Goal: Navigation & Orientation: Find specific page/section

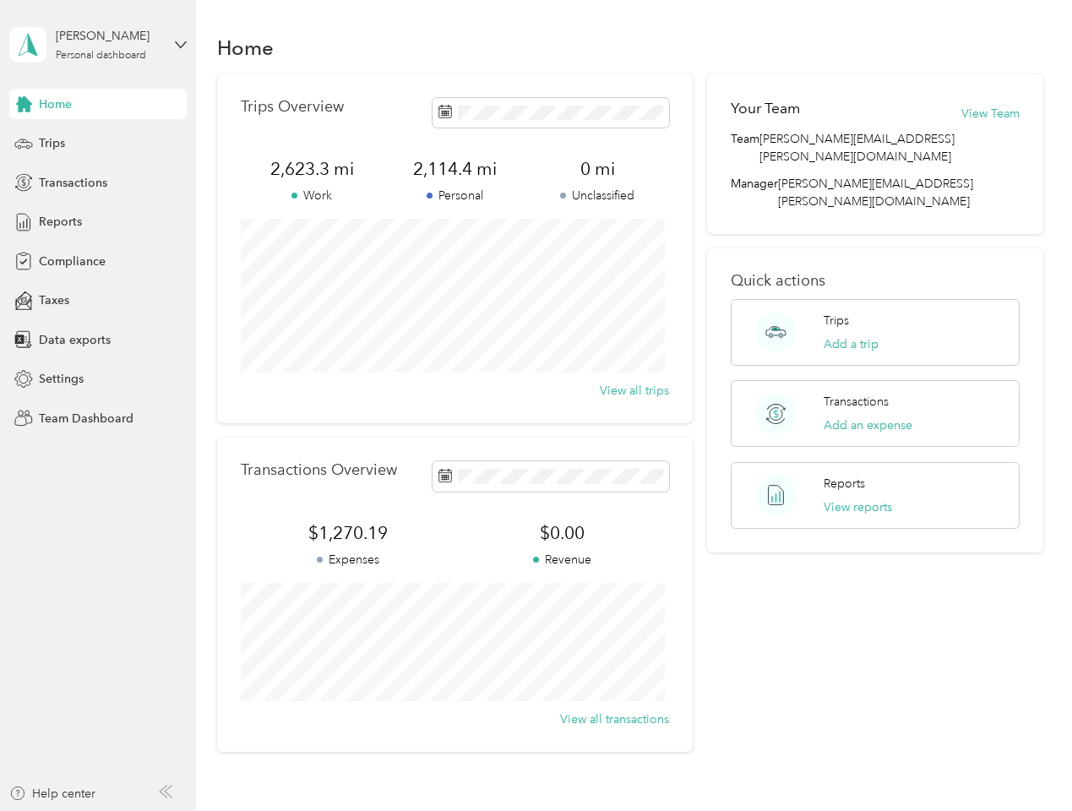
click at [535, 405] on div "Trips Overview 2,623.3 mi Work 2,114.4 mi Personal 0 mi Unclassified View all t…" at bounding box center [455, 248] width 476 height 349
click at [98, 45] on div "[PERSON_NAME]" at bounding box center [109, 36] width 106 height 18
click at [98, 104] on div "You’re signed in as [PERSON_NAME][EMAIL_ADDRESS][PERSON_NAME][DOMAIN_NAME] Team…" at bounding box center [282, 148] width 546 height 172
click at [24, 104] on div "You’re signed in as [PERSON_NAME][EMAIL_ADDRESS][PERSON_NAME][DOMAIN_NAME] Team…" at bounding box center [282, 148] width 546 height 172
click at [98, 144] on div "Trips" at bounding box center [97, 143] width 177 height 30
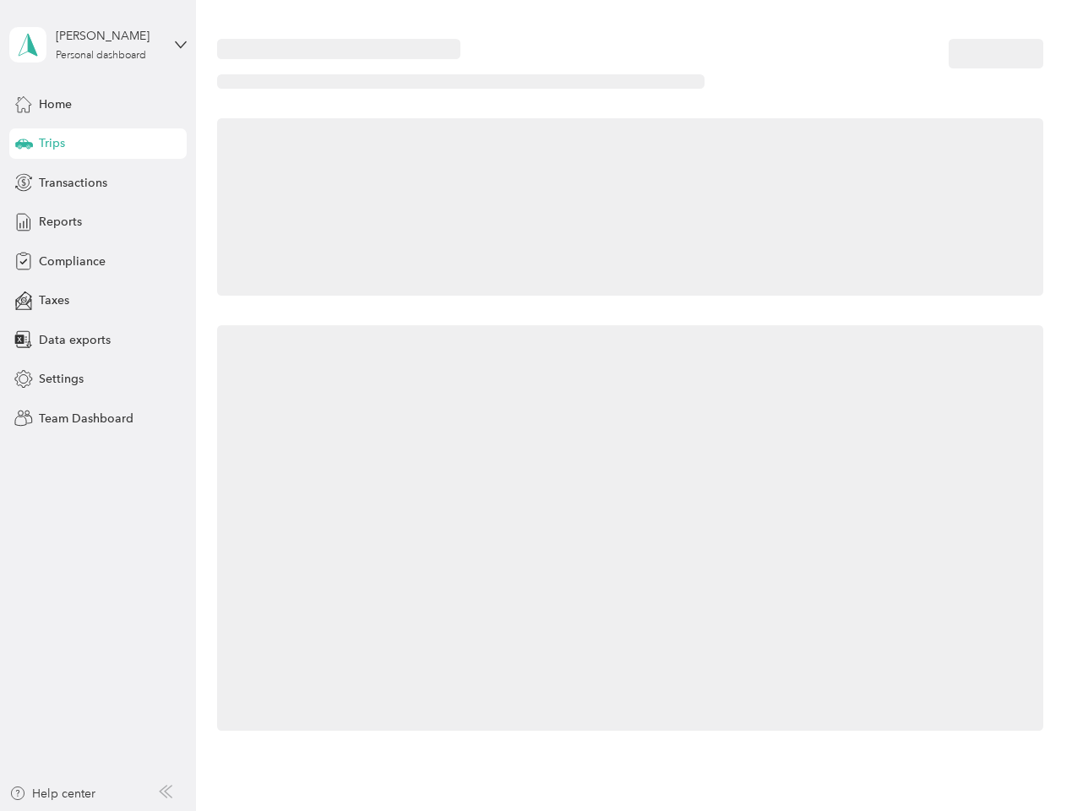
click at [24, 144] on icon at bounding box center [24, 143] width 18 height 8
click at [98, 182] on span "Transactions" at bounding box center [73, 183] width 68 height 18
click at [24, 182] on icon at bounding box center [23, 182] width 19 height 19
click at [98, 222] on div "Reports" at bounding box center [97, 222] width 177 height 30
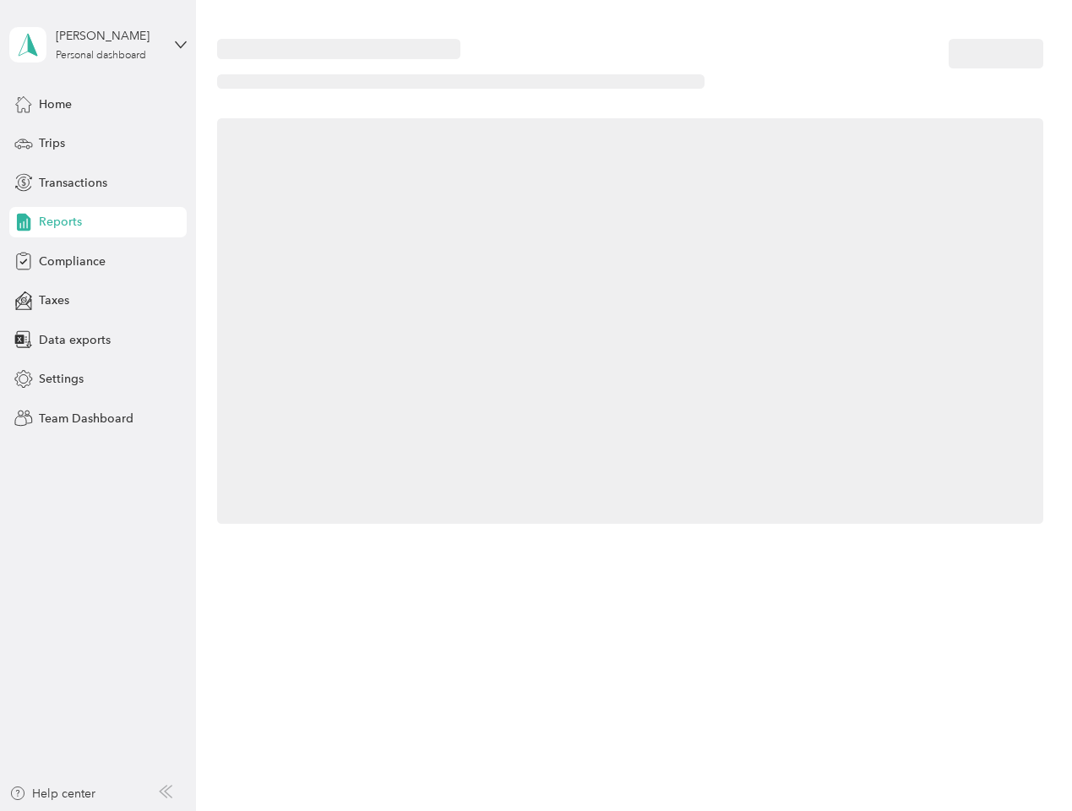
click at [24, 222] on icon at bounding box center [23, 222] width 19 height 19
